Goal: Task Accomplishment & Management: Manage account settings

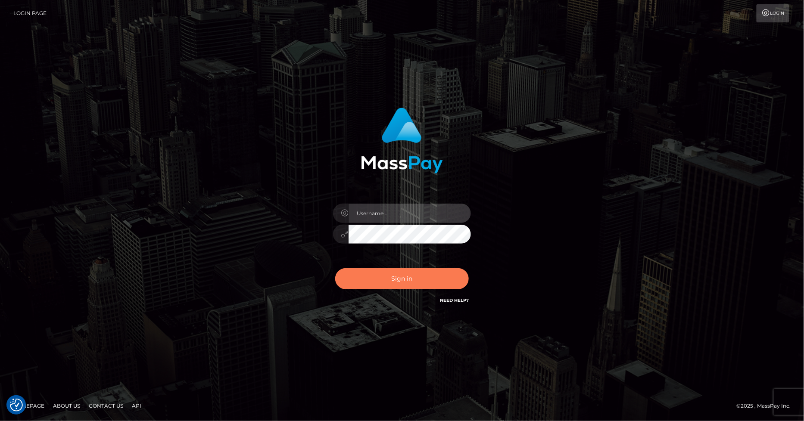
type input "[PERSON_NAME].ace"
click at [400, 276] on button "Sign in" at bounding box center [402, 278] width 134 height 21
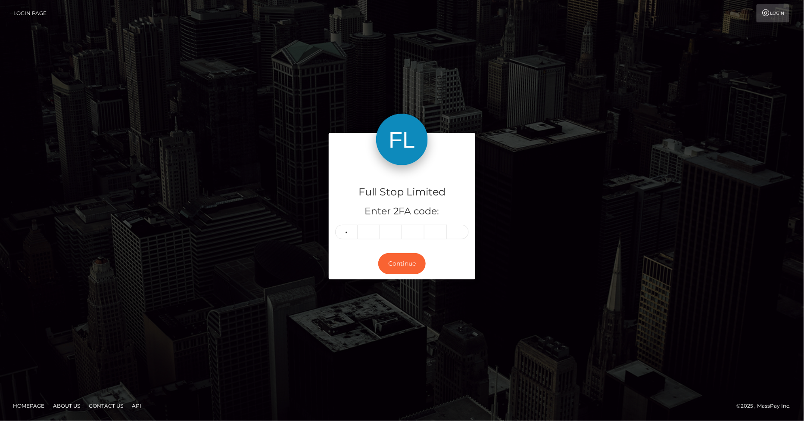
type input "5"
type input "8"
type input "2"
type input "9"
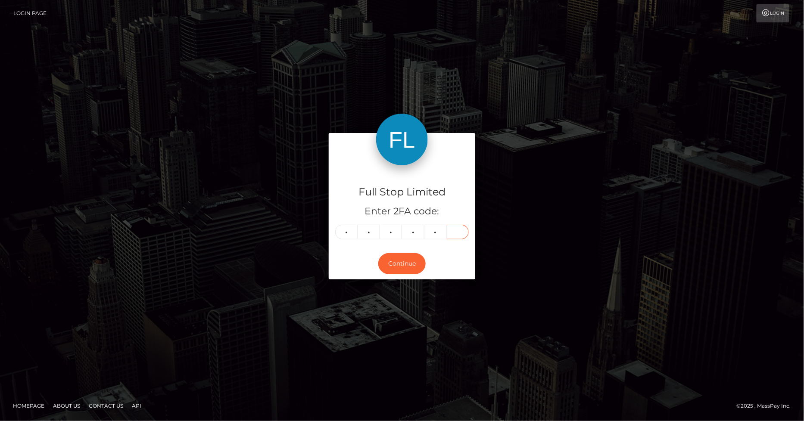
type input "7"
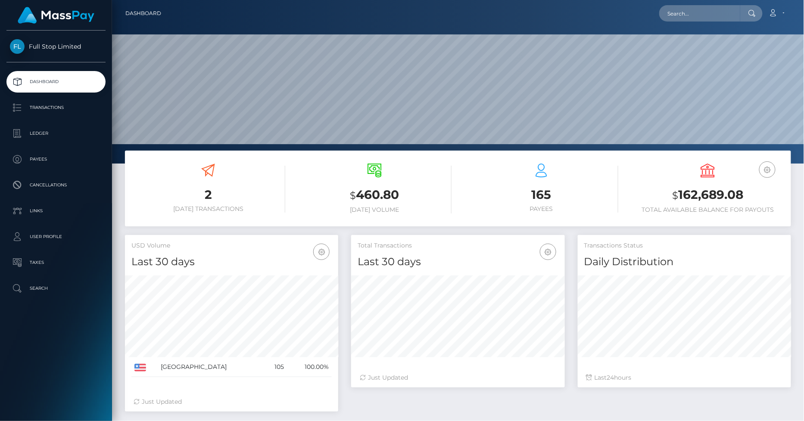
scroll to position [153, 213]
drag, startPoint x: 742, startPoint y: 193, endPoint x: 679, endPoint y: 194, distance: 62.5
click at [679, 194] on h3 "$ 162,689.08" at bounding box center [708, 196] width 154 height 18
copy h3 "162,689.08"
